Goal: Ask a question

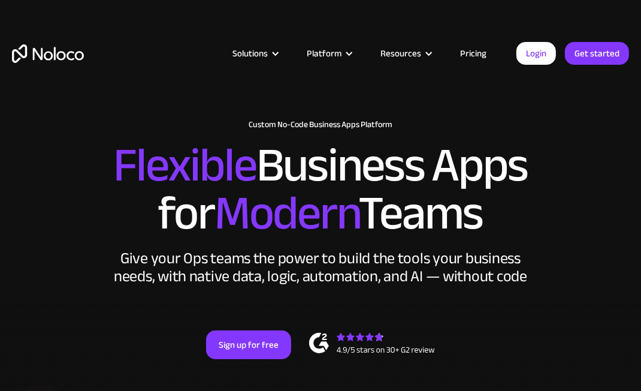
click at [419, 60] on div "Resources" at bounding box center [400, 54] width 41 height 16
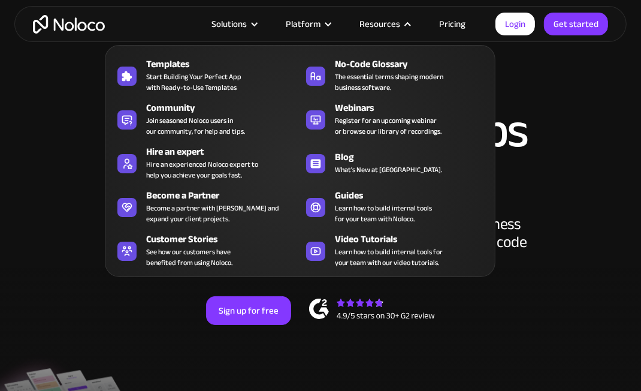
scroll to position [34, 0]
click at [318, 27] on div "Platform" at bounding box center [303, 24] width 35 height 16
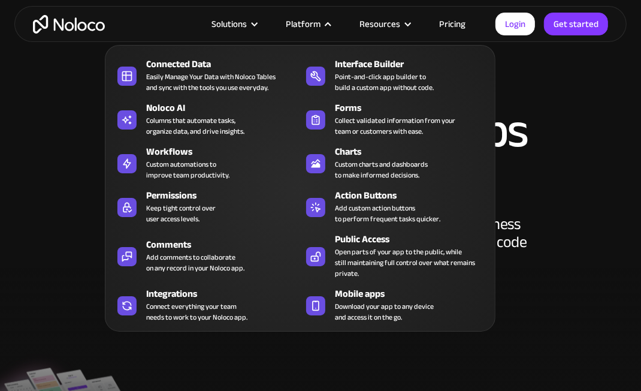
click at [258, 29] on nav "Connected Data Easily Manage Your Data with Noloco Tables and sync with the too…" at bounding box center [300, 179] width 391 height 303
click at [239, 24] on div "Solutions" at bounding box center [229, 24] width 35 height 16
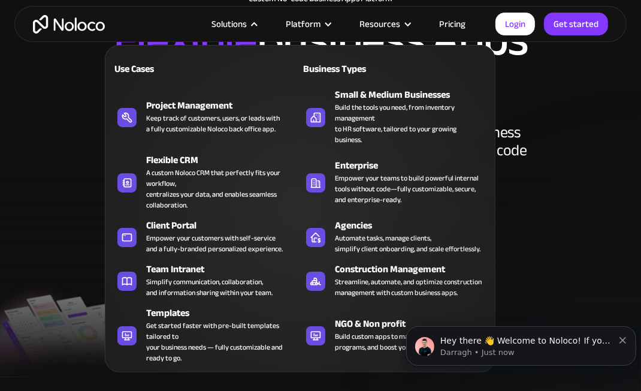
scroll to position [128, 0]
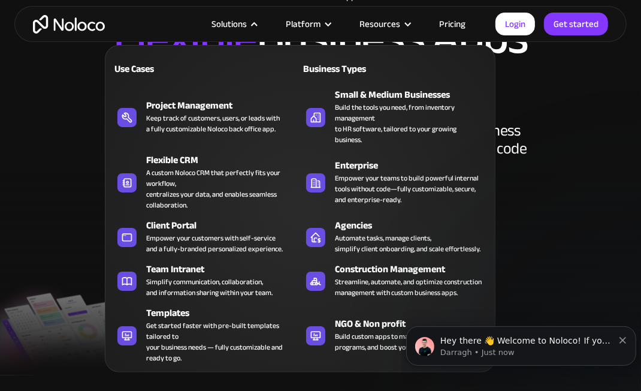
click at [619, 342] on div "Hey there 👋 Welcome to Noloco! If you have any questions, just reply to this me…" at bounding box center [521, 345] width 212 height 24
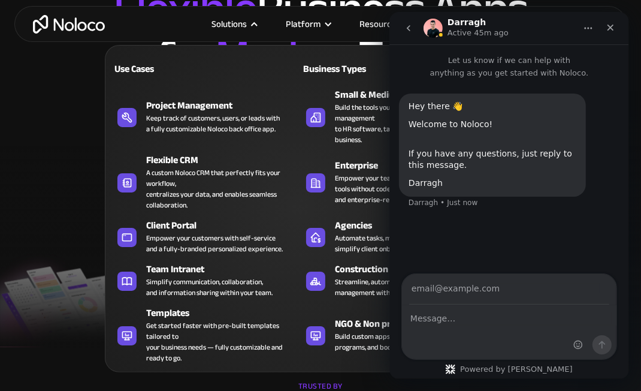
scroll to position [166, 0]
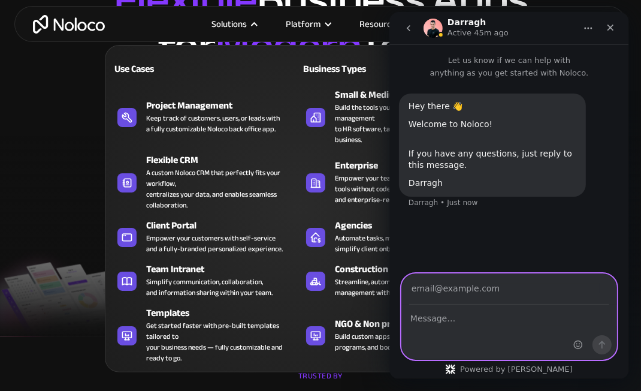
click at [516, 322] on textarea "Message…" at bounding box center [508, 315] width 215 height 20
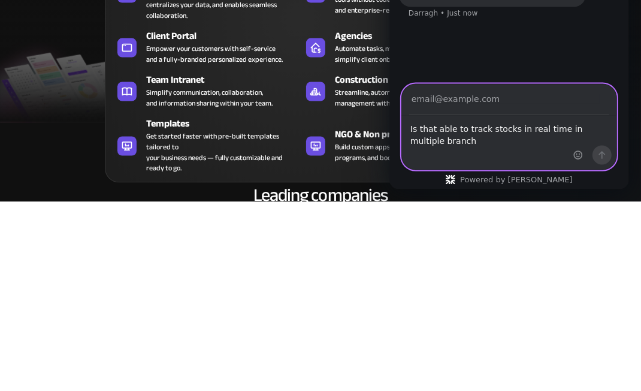
scroll to position [0, 0]
type textarea "Is that able to track stocks in real time in multiple branch"
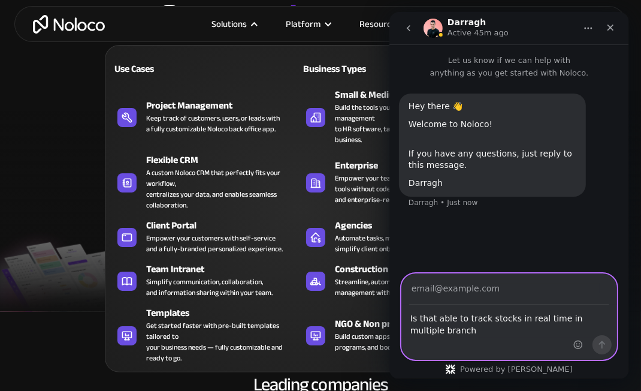
click at [536, 333] on textarea "Is that able to track stocks in real time in multiple branch" at bounding box center [508, 321] width 215 height 32
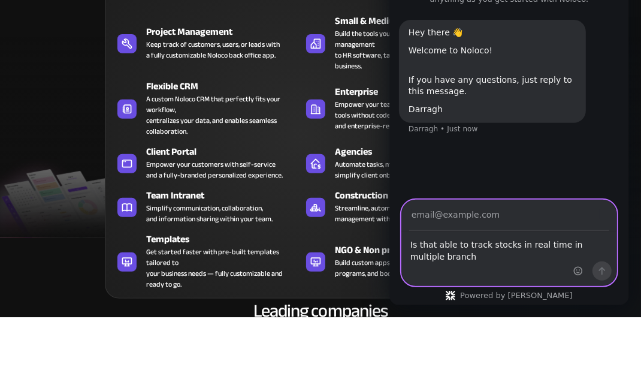
scroll to position [222, 0]
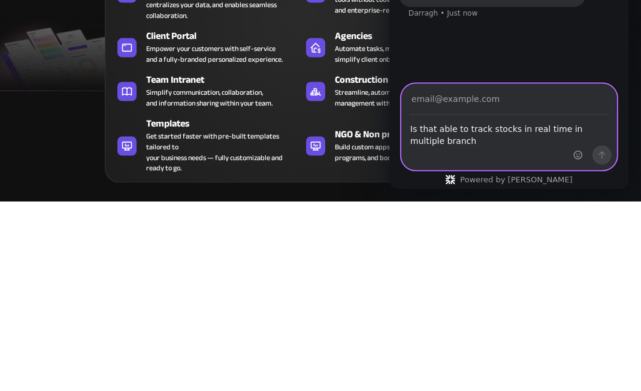
click at [542, 104] on input "Your email" at bounding box center [509, 99] width 200 height 31
type input "[EMAIL_ADDRESS][DOMAIN_NAME]"
click at [605, 153] on icon "Send a message…" at bounding box center [602, 155] width 10 height 10
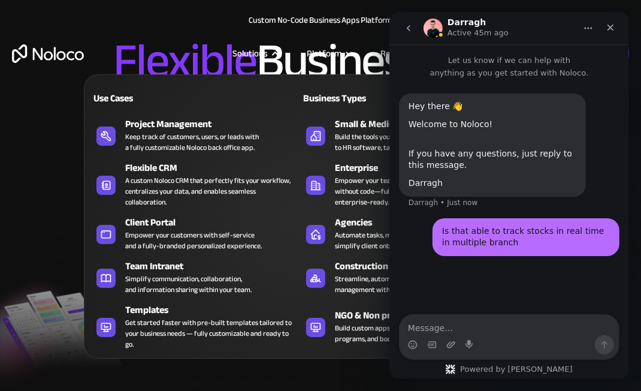
scroll to position [0, 0]
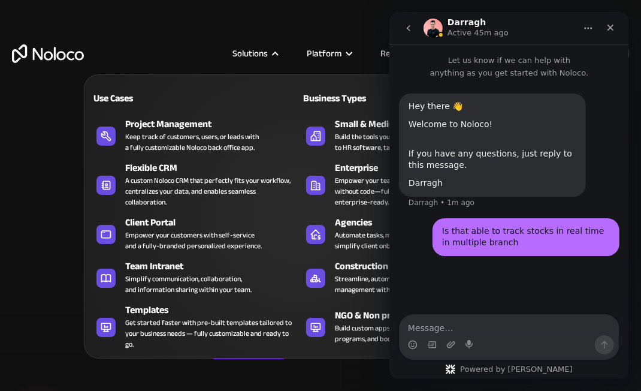
click at [618, 26] on div "Close" at bounding box center [610, 28] width 22 height 22
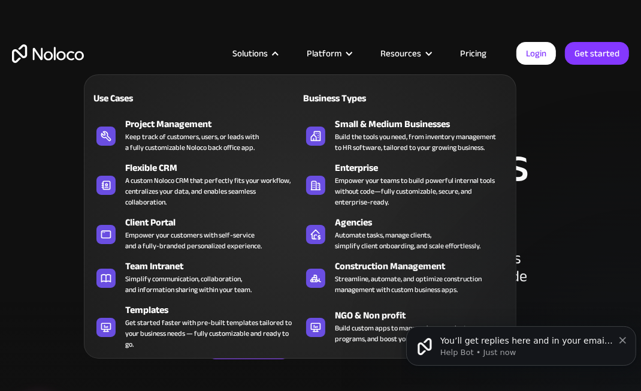
click at [516, 339] on p "You’ll get replies here and in your email: ✉️ [EMAIL_ADDRESS][DOMAIN_NAME] Our …" at bounding box center [526, 340] width 173 height 12
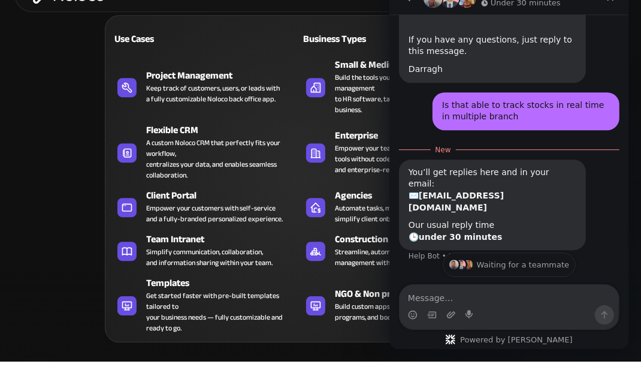
scroll to position [34, 0]
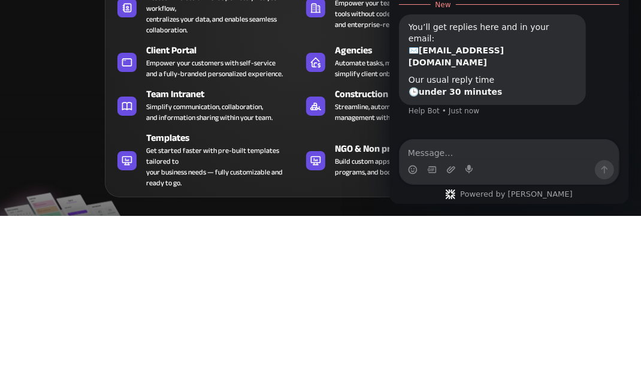
click at [552, 142] on div "Waiting for a teammate" at bounding box center [509, 147] width 216 height 10
